Goal: Information Seeking & Learning: Learn about a topic

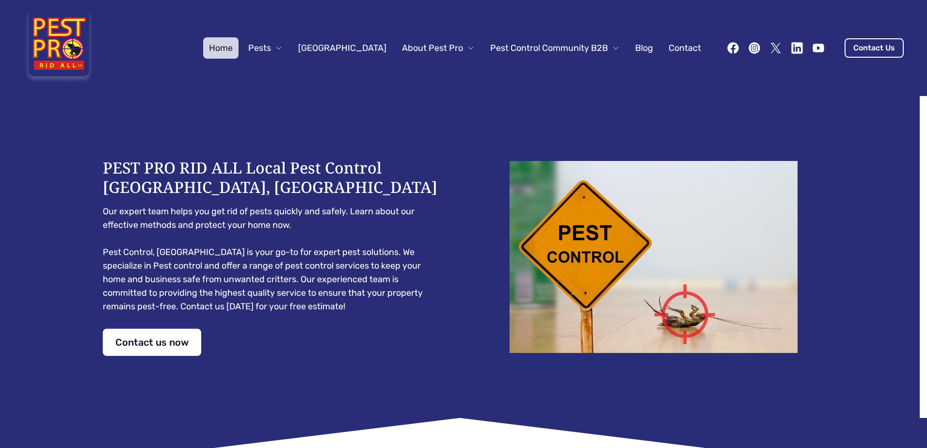
click at [67, 41] on img at bounding box center [58, 48] width 71 height 73
drag, startPoint x: 236, startPoint y: 167, endPoint x: 98, endPoint y: 165, distance: 137.6
click at [98, 165] on div "PEST PRO RID ALL Local Pest Control Hollywood, FL Our expert team helps you get…" at bounding box center [463, 257] width 744 height 322
drag, startPoint x: 98, startPoint y: 165, endPoint x: 110, endPoint y: 170, distance: 12.2
copy h1 "PEST PRO RID ALL"
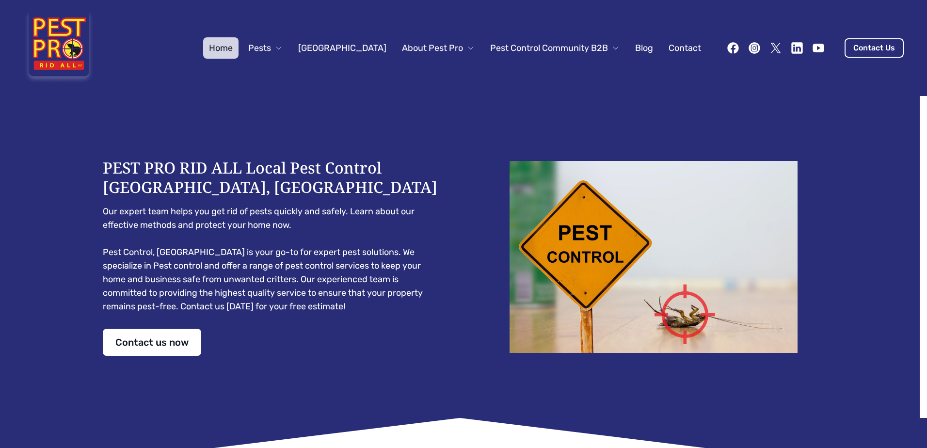
click at [455, 50] on span "About Pest Pro" at bounding box center [432, 48] width 61 height 14
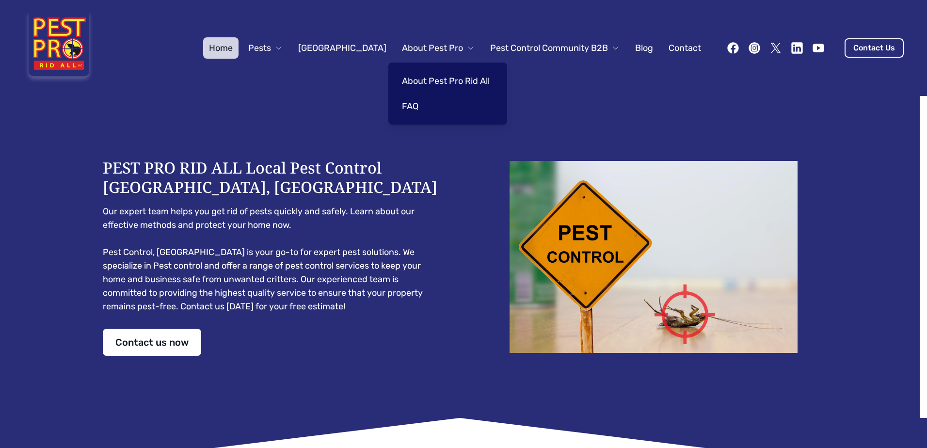
click at [441, 79] on link "About Pest Pro Rid All" at bounding box center [445, 80] width 99 height 21
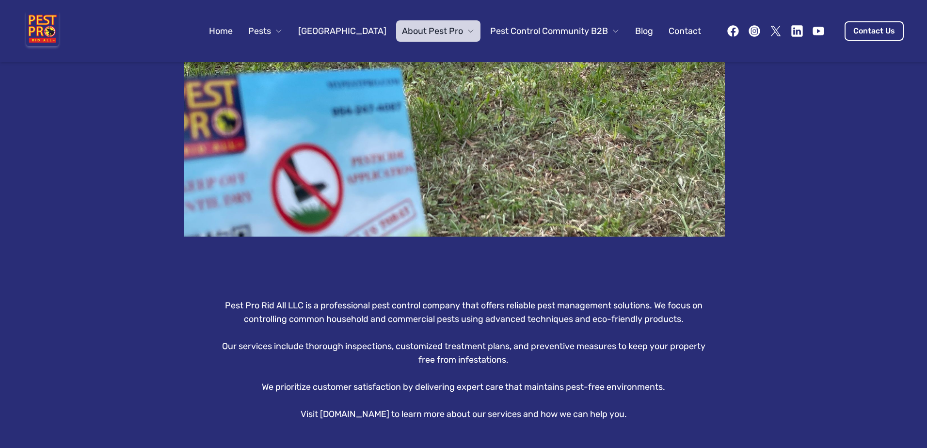
scroll to position [838, 0]
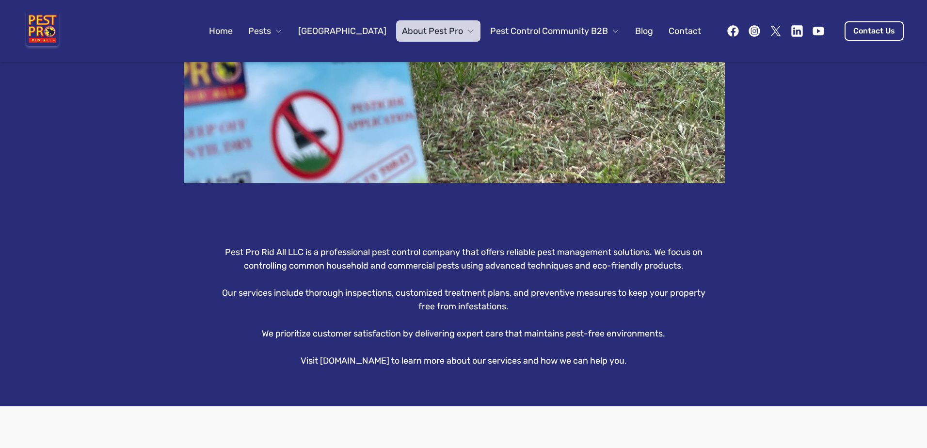
drag, startPoint x: 302, startPoint y: 290, endPoint x: 714, endPoint y: 300, distance: 412.0
click at [714, 300] on div "Pest Pro Rid All LLC is a professional pest control company that offers reliabl…" at bounding box center [463, 306] width 721 height 122
copy p "thorough inspections, customized treatment plans, and preventive measures to ke…"
